Goal: Information Seeking & Learning: Learn about a topic

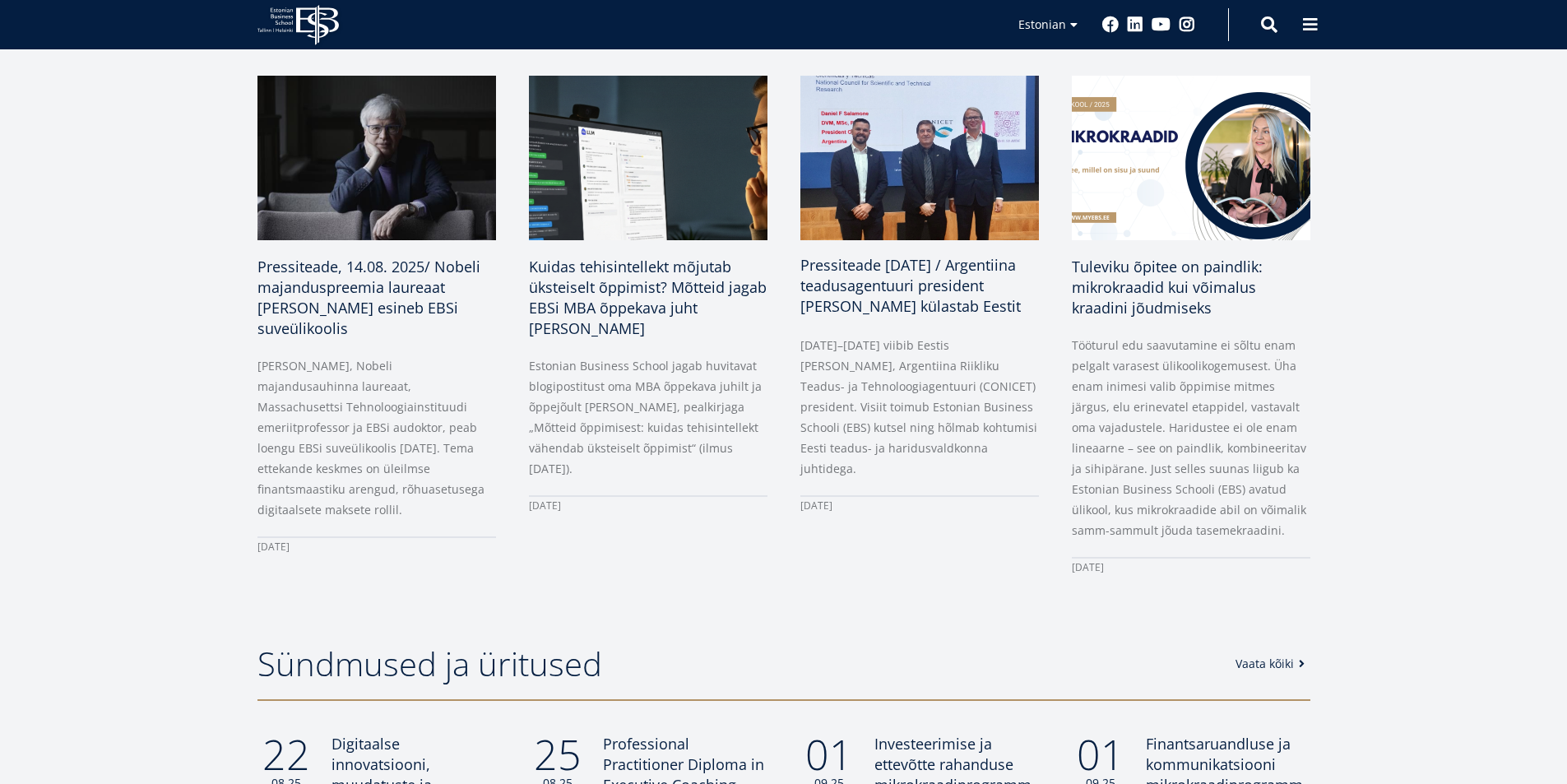
scroll to position [987, 0]
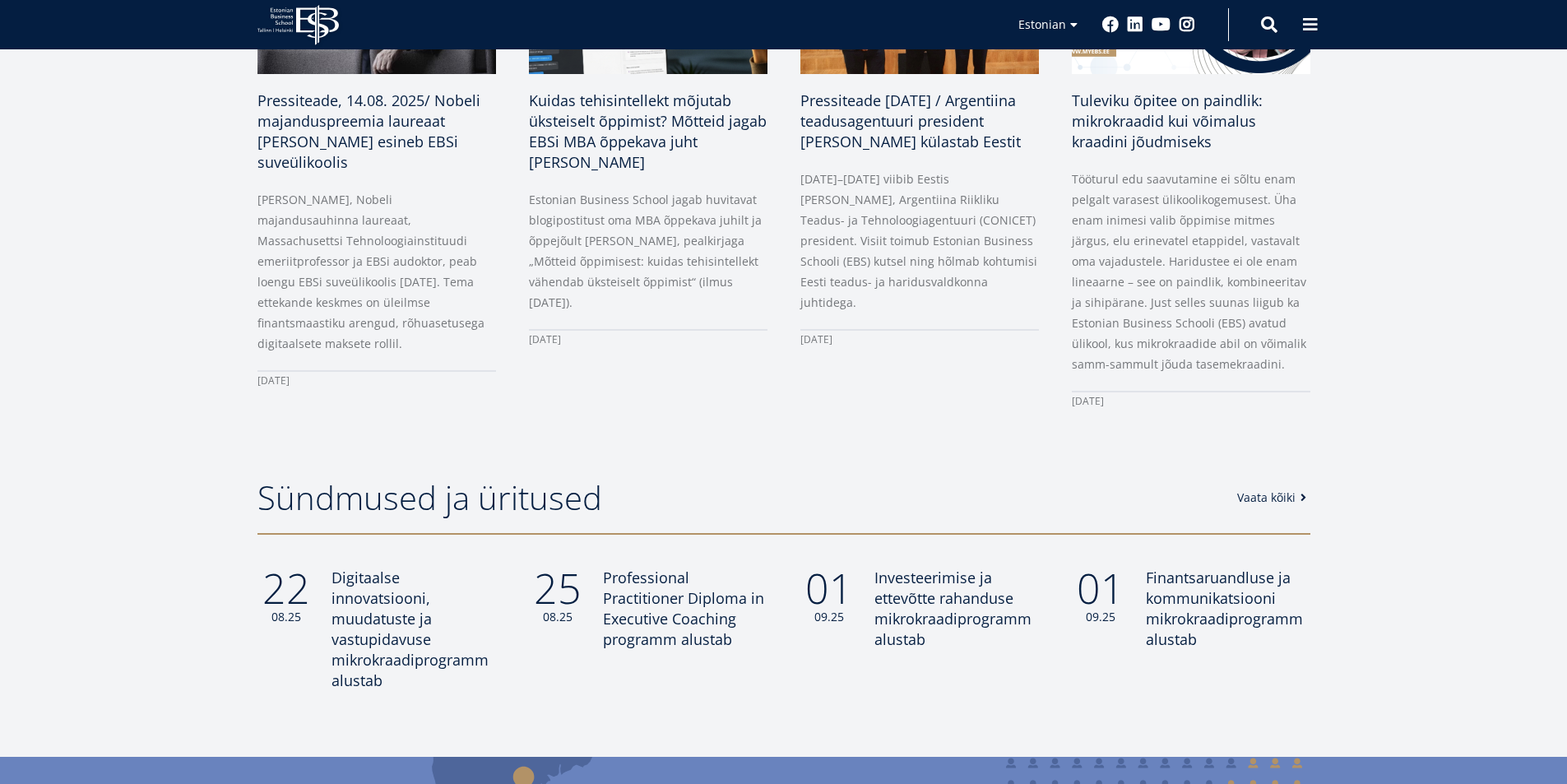
click at [1252, 500] on link "Vaata kõiki" at bounding box center [1274, 498] width 75 height 17
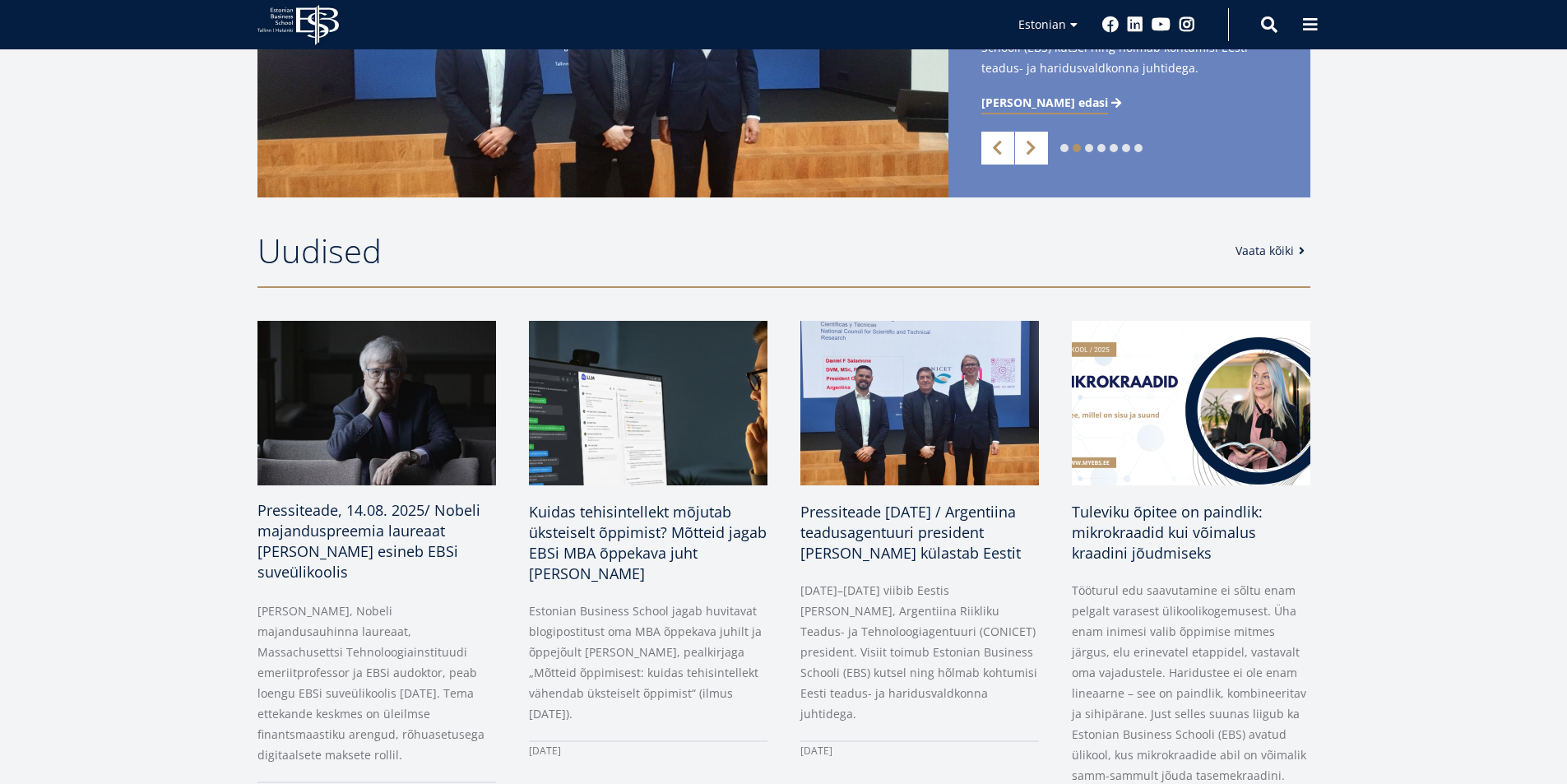
click at [419, 519] on h3 "Pressiteade, 14.08. 2025/ Nobeli majanduspreemia laureaat [PERSON_NAME] esineb …" at bounding box center [376, 541] width 239 height 83
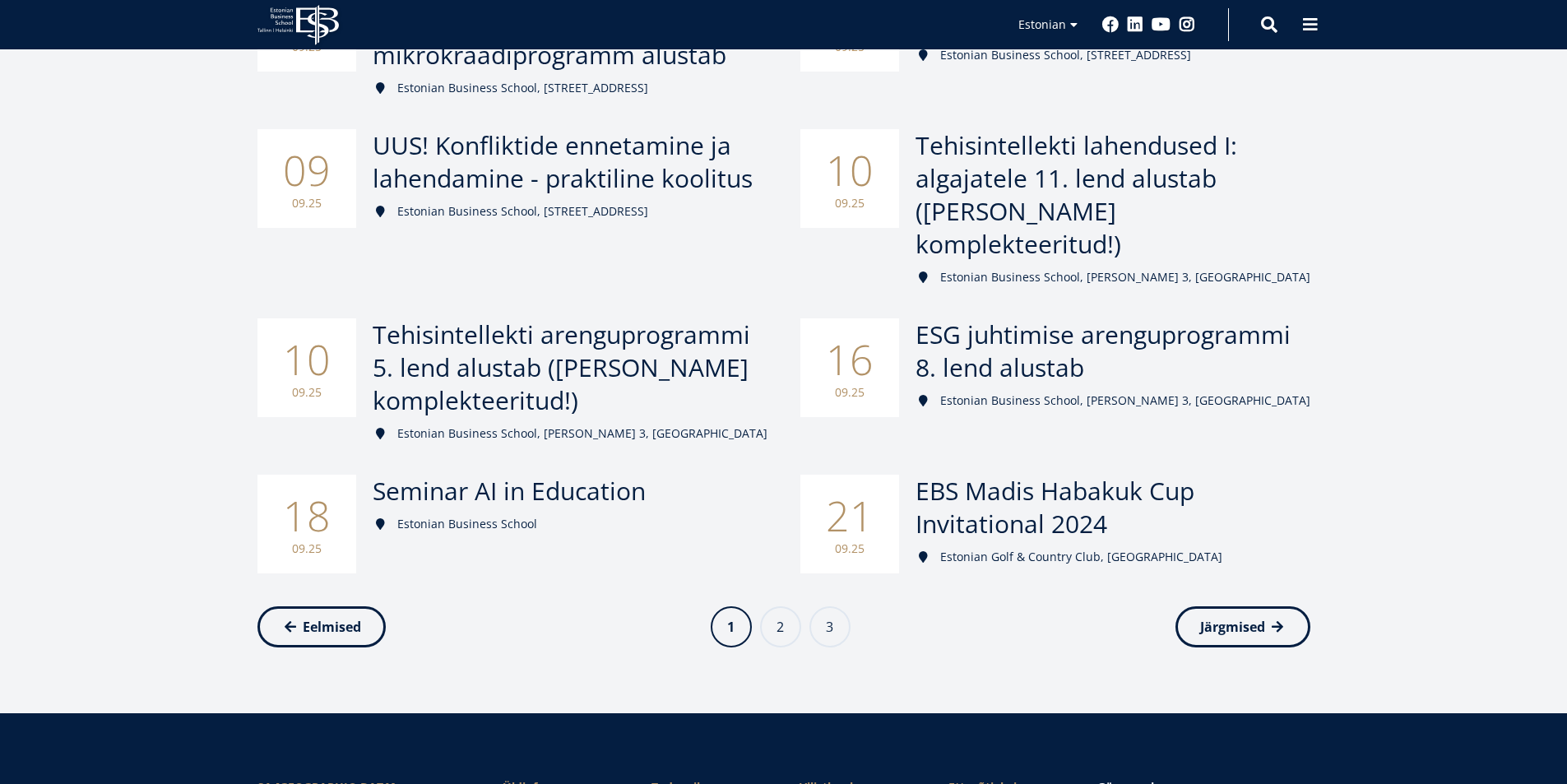
scroll to position [412, 0]
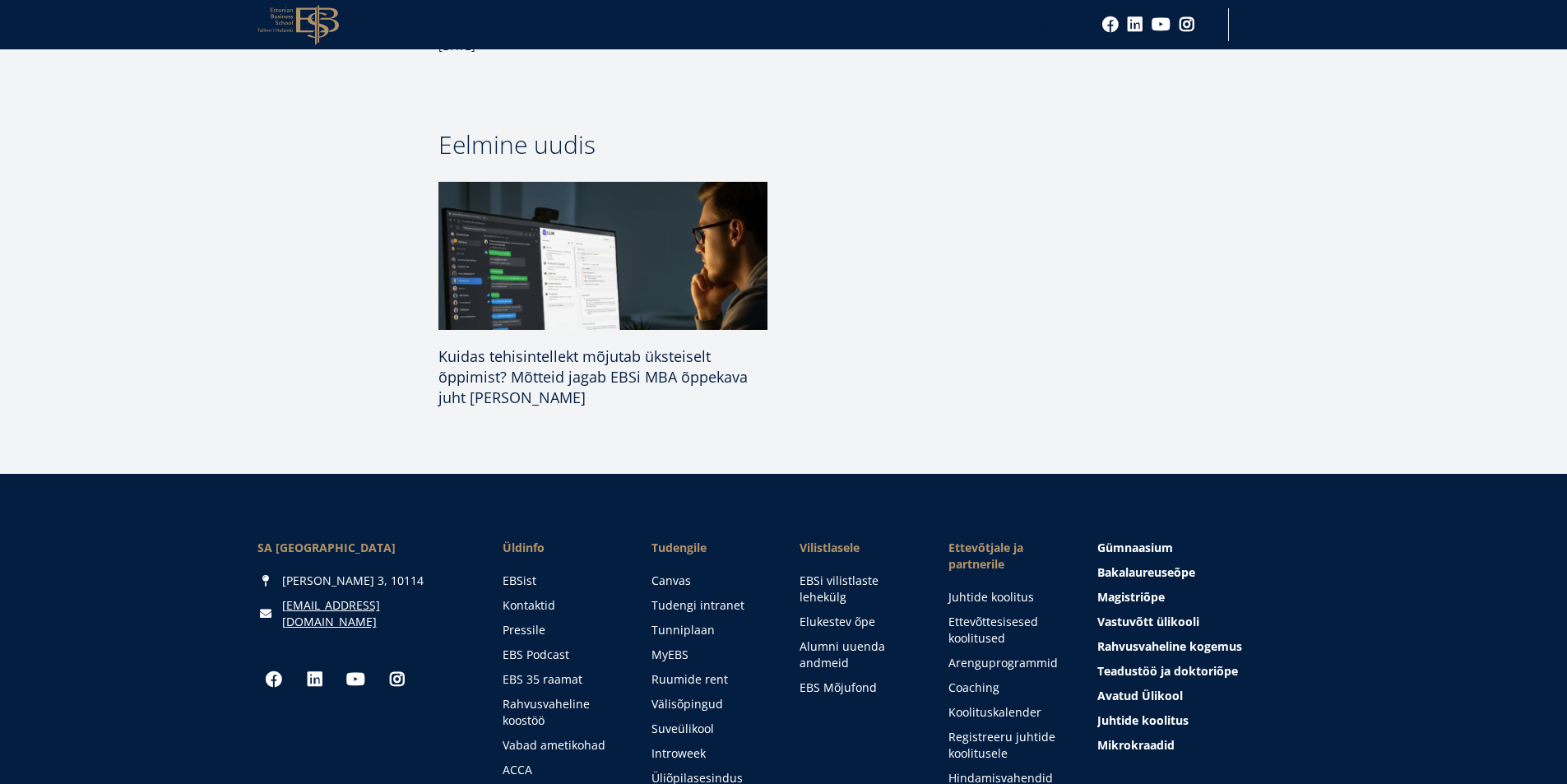
scroll to position [1974, 0]
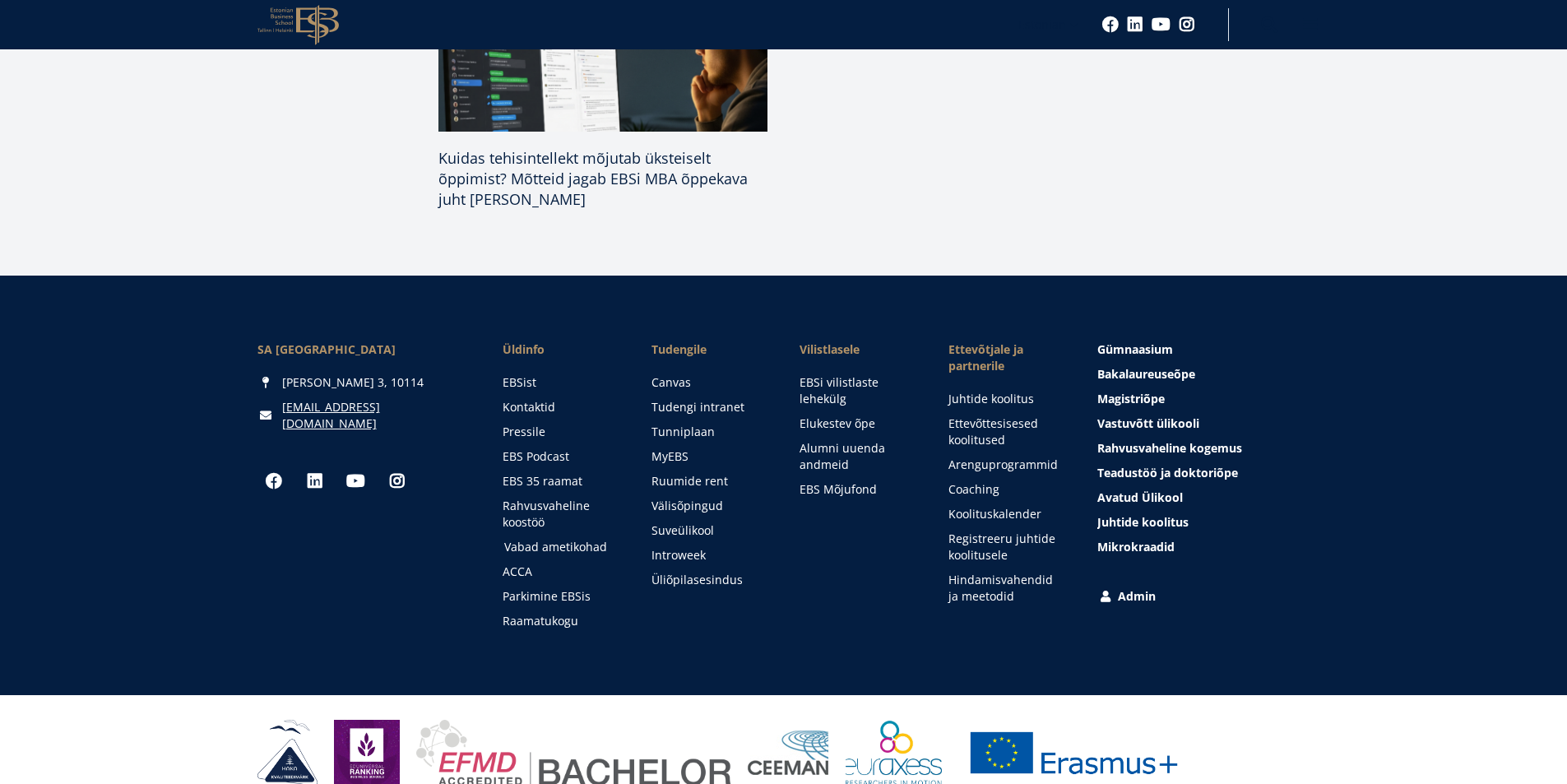
click at [527, 539] on link "Vabad ametikohad" at bounding box center [562, 547] width 116 height 17
click at [676, 547] on link "Introweek" at bounding box center [711, 555] width 116 height 17
